Goal: Information Seeking & Learning: Find specific fact

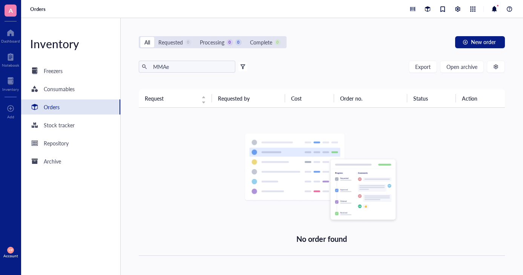
click at [462, 73] on div "MMAe Export Open archive Filter by: Requester Requested on Source / Vendor Last…" at bounding box center [322, 75] width 366 height 29
click at [462, 68] on span "Open archive" at bounding box center [461, 67] width 31 height 6
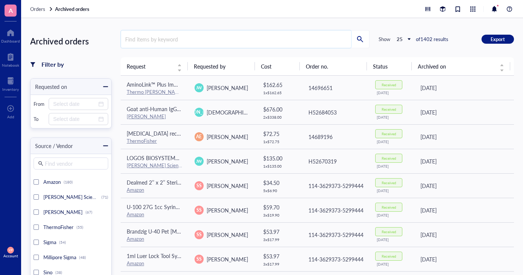
click at [178, 41] on input "search" at bounding box center [236, 39] width 230 height 17
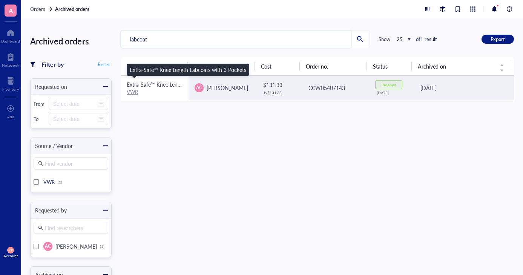
type input "labcoat"
click at [135, 88] on span "Extra-Safe™ Knee Length Labcoats with 3 Pockets" at bounding box center [185, 85] width 116 height 8
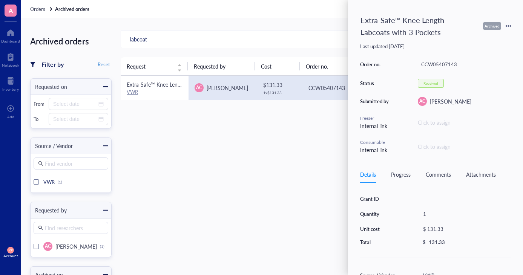
click at [129, 93] on link "VWR" at bounding box center [132, 91] width 11 height 7
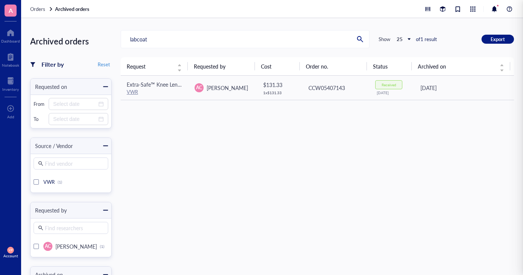
click at [180, 145] on div "Request Requested by Cost Order no. Status Archived on Extra-Safe™ Knee Length …" at bounding box center [317, 205] width 393 height 296
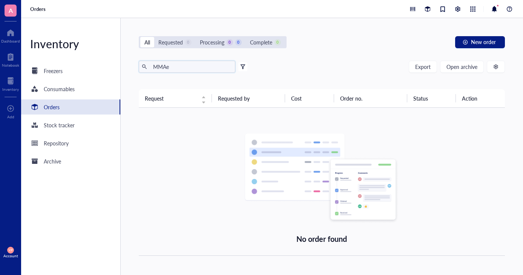
click at [173, 70] on input "MMAe" at bounding box center [191, 66] width 82 height 11
type input "M"
type input "l"
